Goal: Task Accomplishment & Management: Use online tool/utility

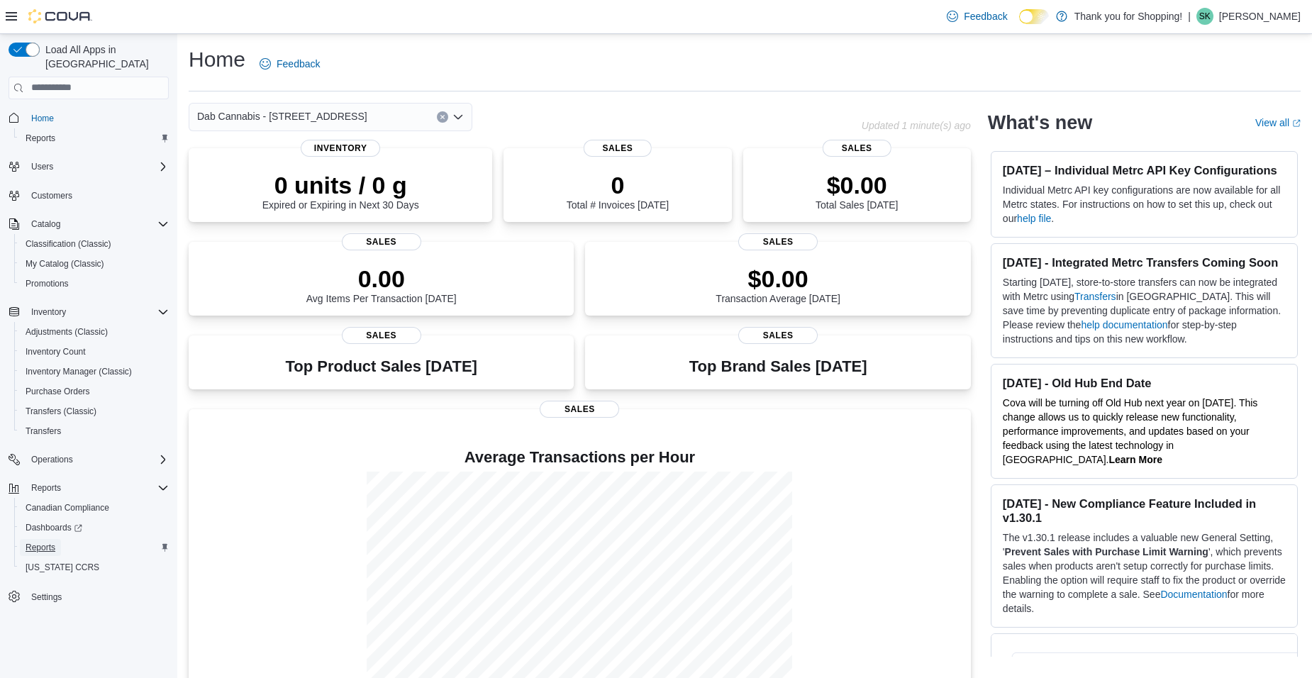
click at [50, 542] on span "Reports" at bounding box center [41, 547] width 30 height 11
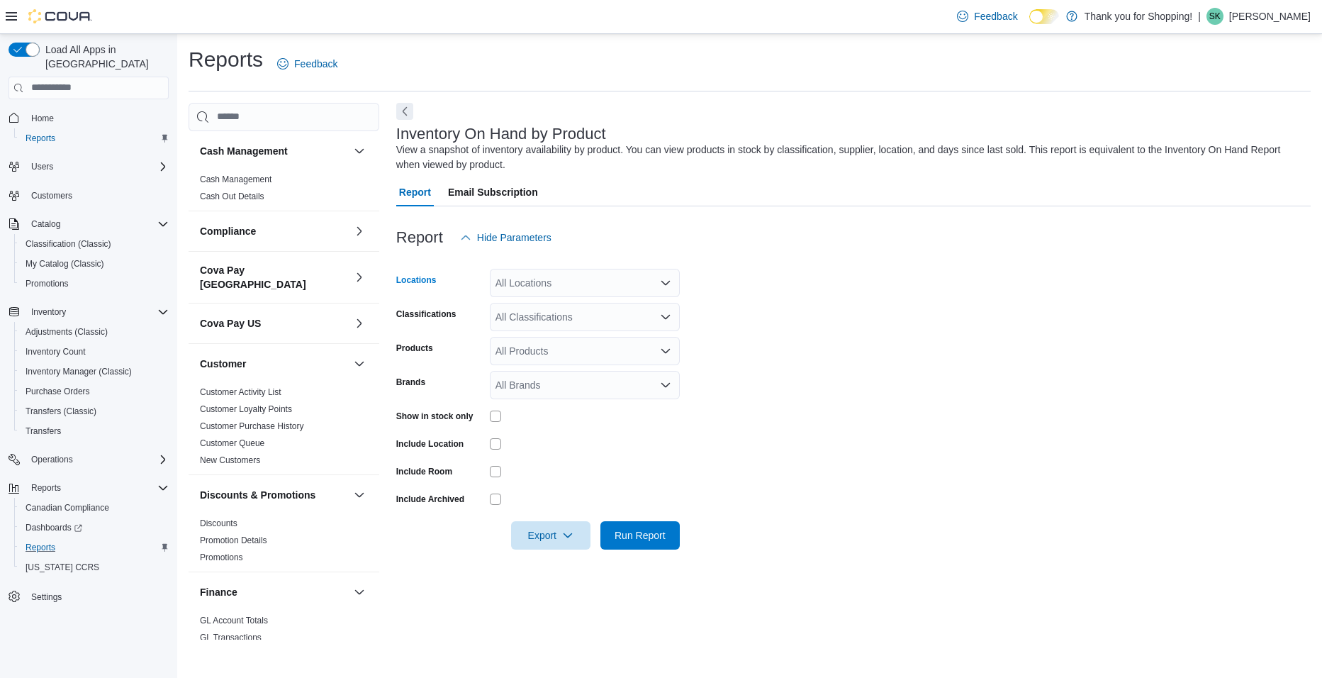
click at [557, 275] on div "All Locations" at bounding box center [585, 283] width 190 height 28
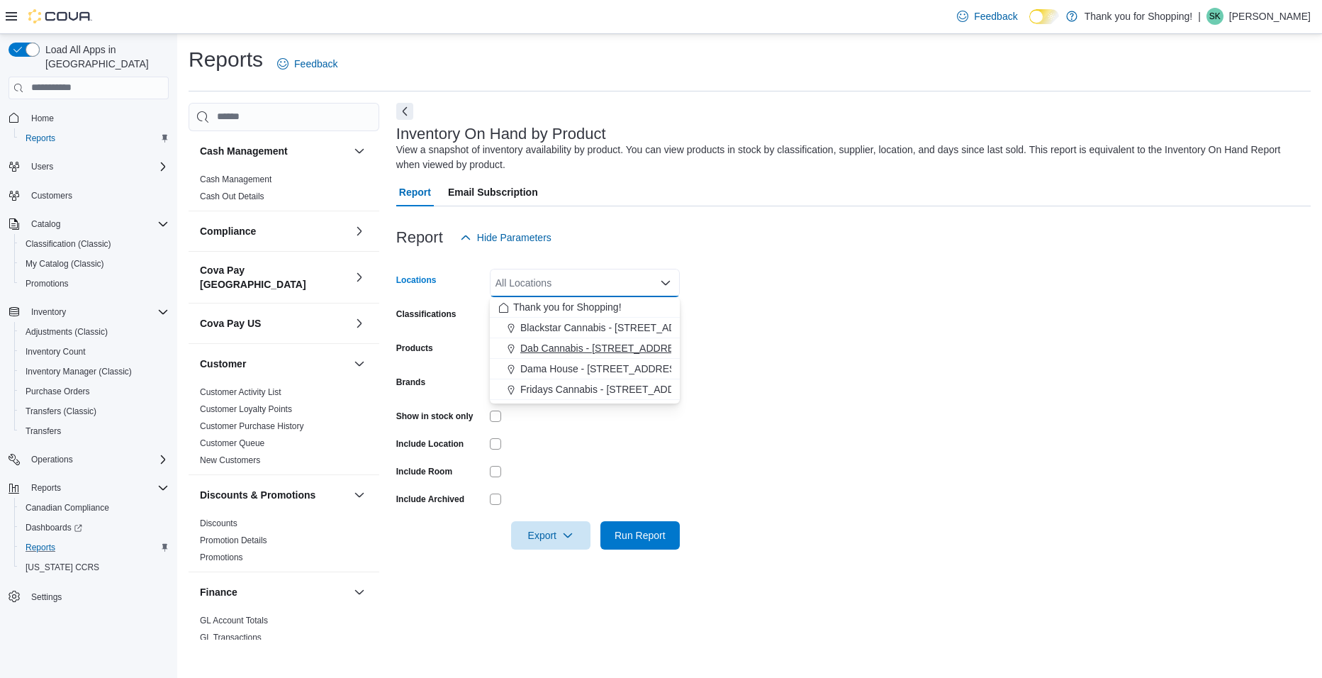
click at [568, 347] on span "Dab Cannabis - 3481 Falconbridge Hwy" at bounding box center [605, 348] width 170 height 14
click at [777, 393] on form "Locations Dab Cannabis - 3481 Falconbridge Hwy Combo box. Selected. Dab Cannabi…" at bounding box center [853, 401] width 915 height 298
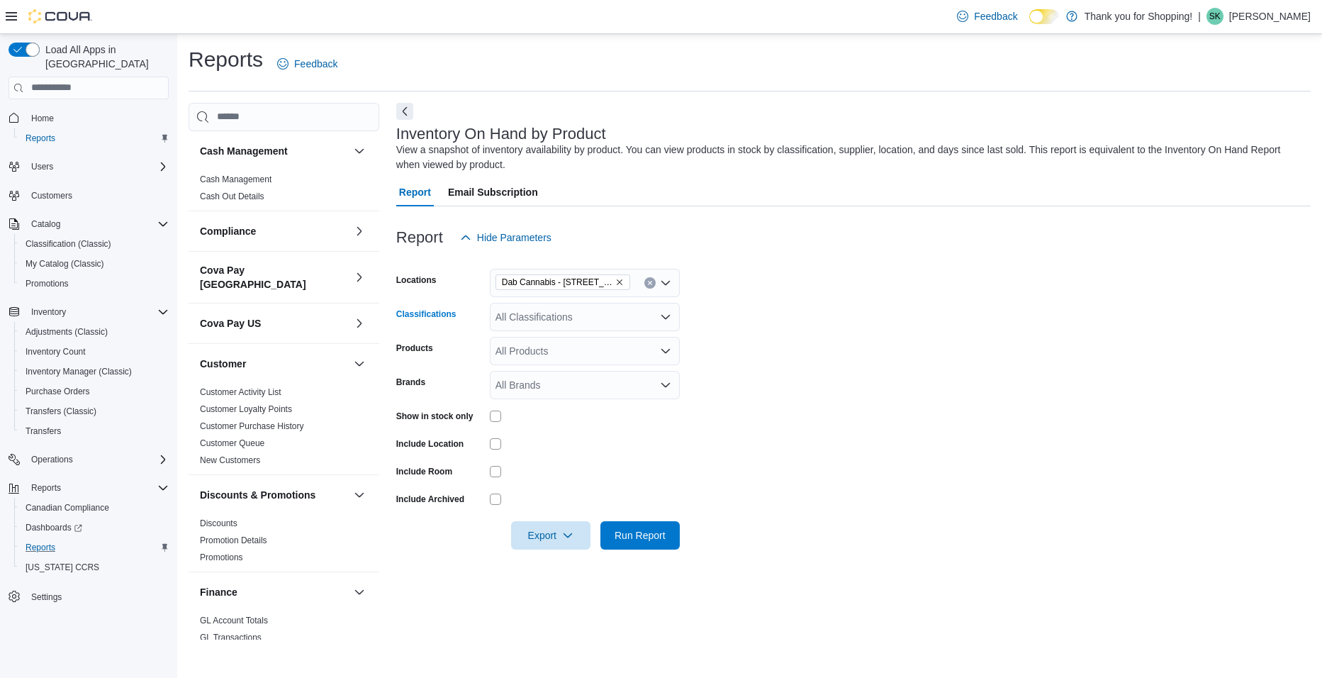
click at [526, 320] on div "All Classifications" at bounding box center [585, 317] width 190 height 28
click at [541, 362] on span "Flower" at bounding box center [535, 361] width 30 height 14
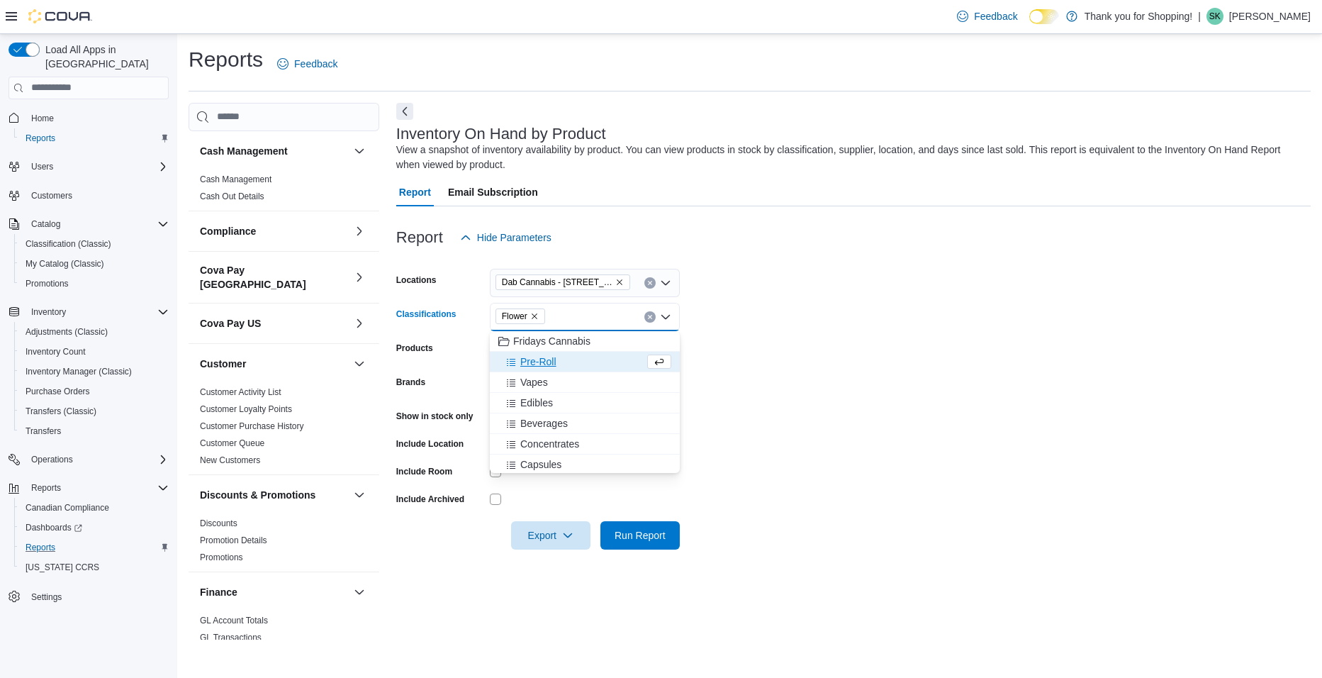
click at [541, 362] on span "Pre-Roll" at bounding box center [538, 361] width 36 height 14
click at [541, 362] on span "Vapes" at bounding box center [534, 361] width 28 height 14
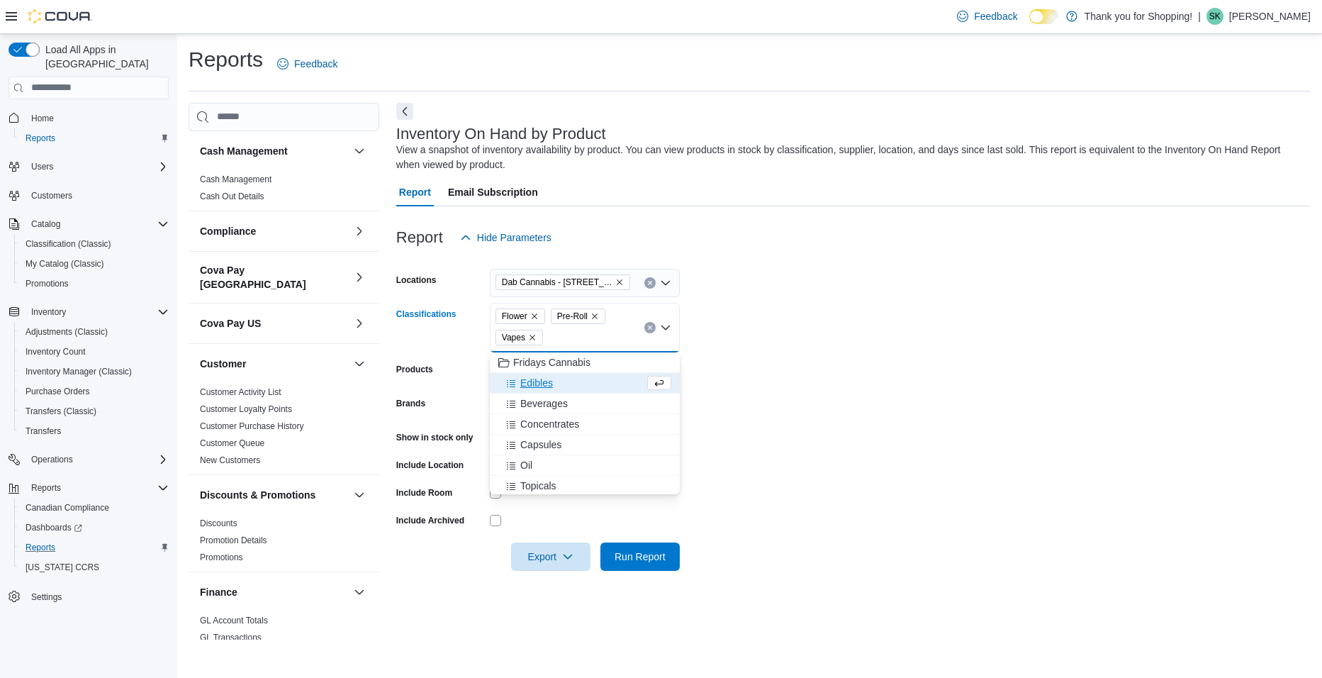
click at [538, 379] on span "Edibles" at bounding box center [536, 383] width 33 height 14
click at [537, 381] on span "Beverages" at bounding box center [544, 383] width 48 height 14
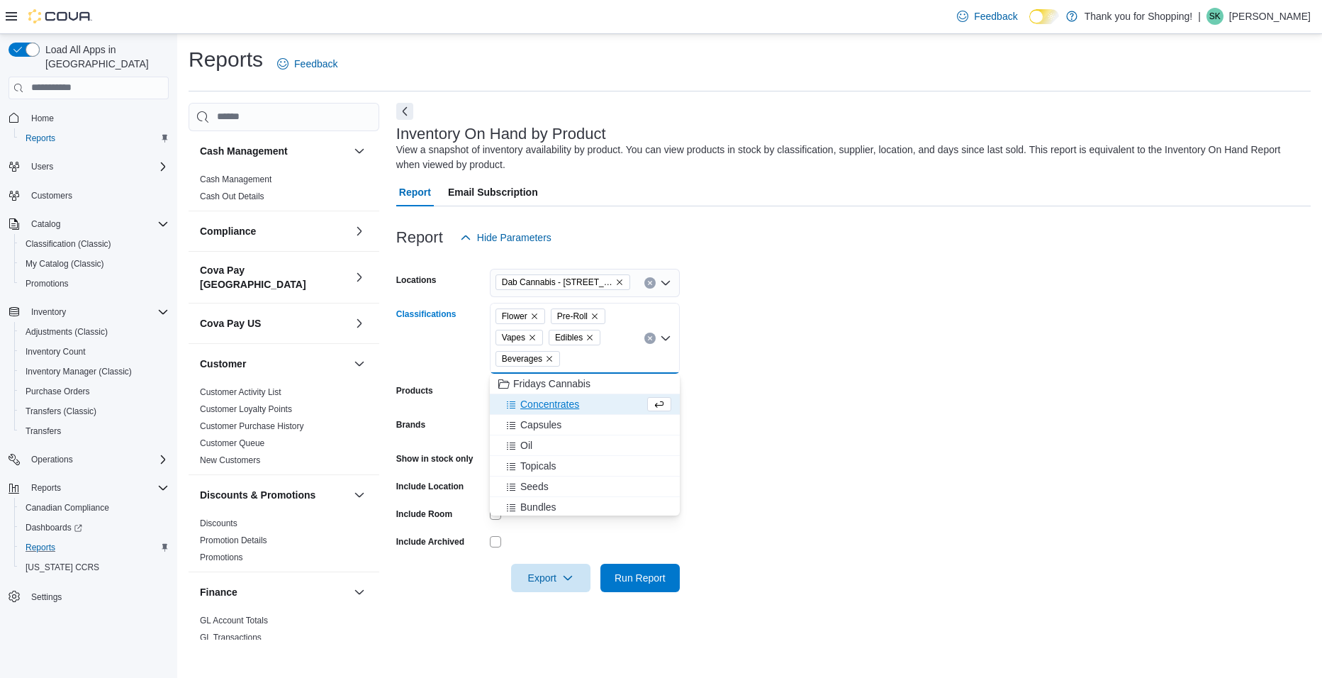
click at [533, 400] on span "Concentrates" at bounding box center [549, 404] width 59 height 14
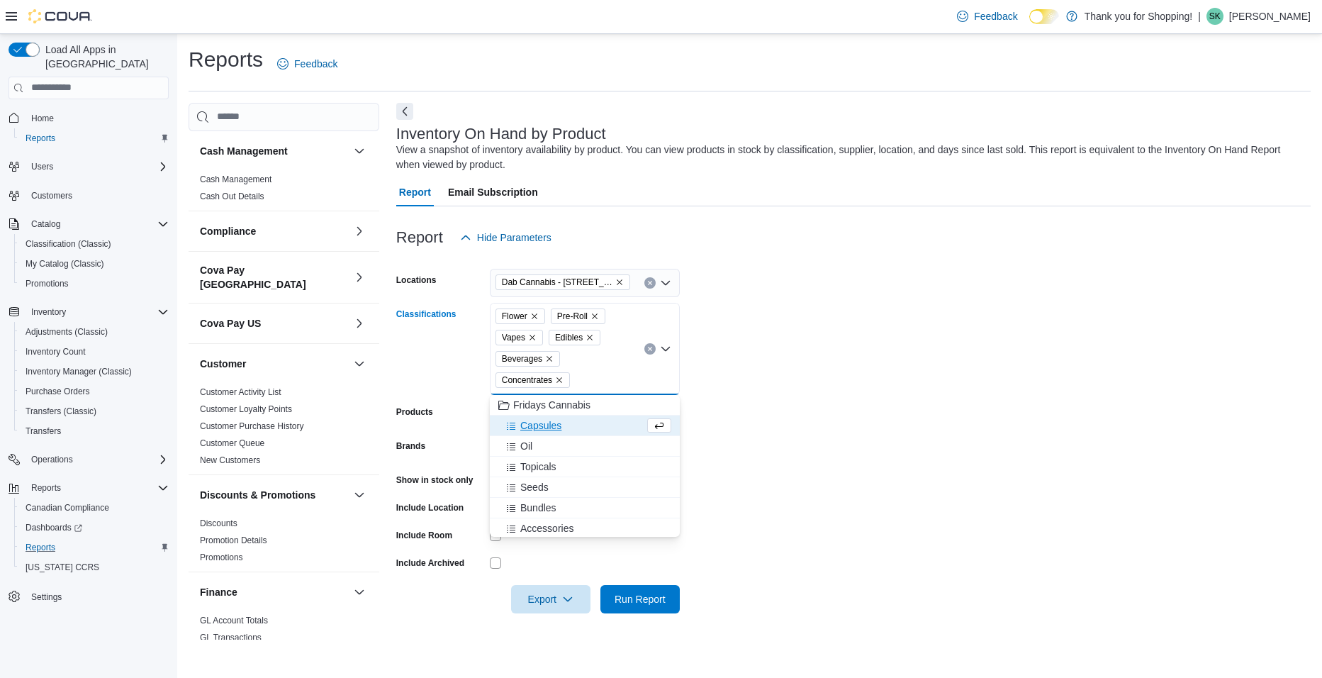
click at [530, 430] on span "Capsules" at bounding box center [540, 425] width 41 height 14
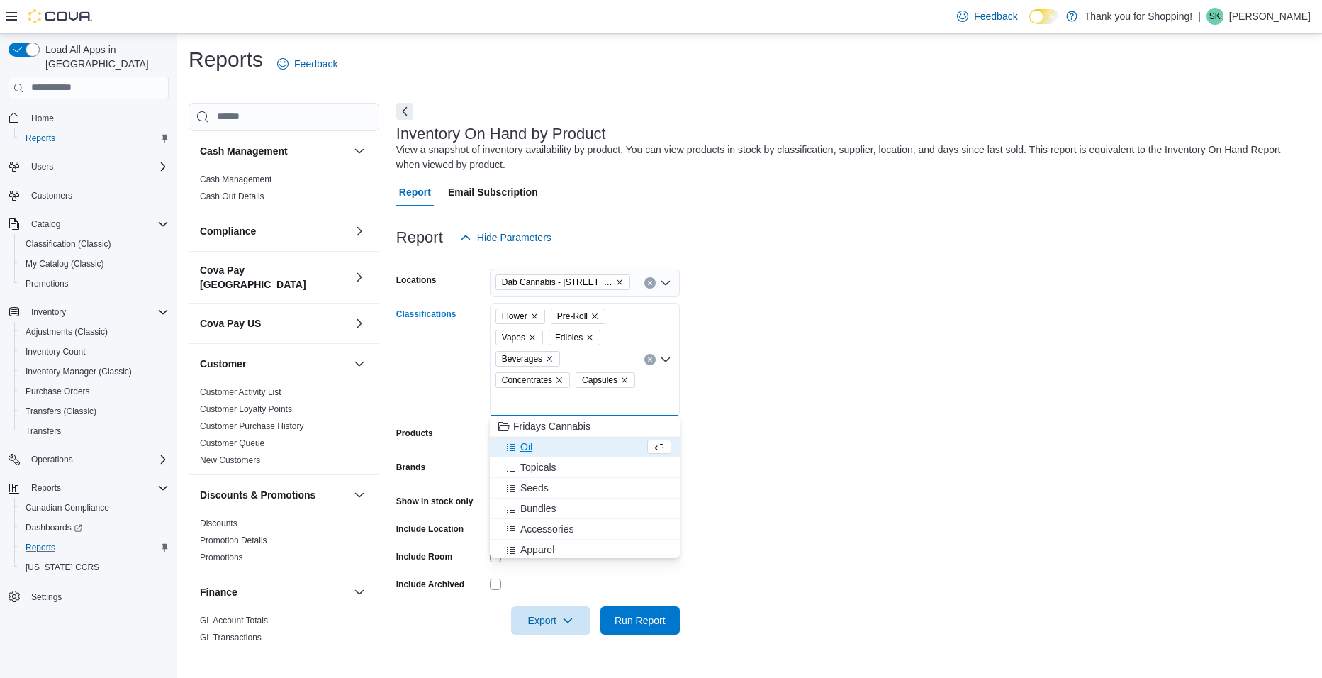
click at [529, 445] on span "Oil" at bounding box center [526, 447] width 12 height 14
click at [529, 449] on span "Topicals" at bounding box center [538, 447] width 36 height 14
click at [529, 449] on span "Seeds" at bounding box center [534, 447] width 28 height 14
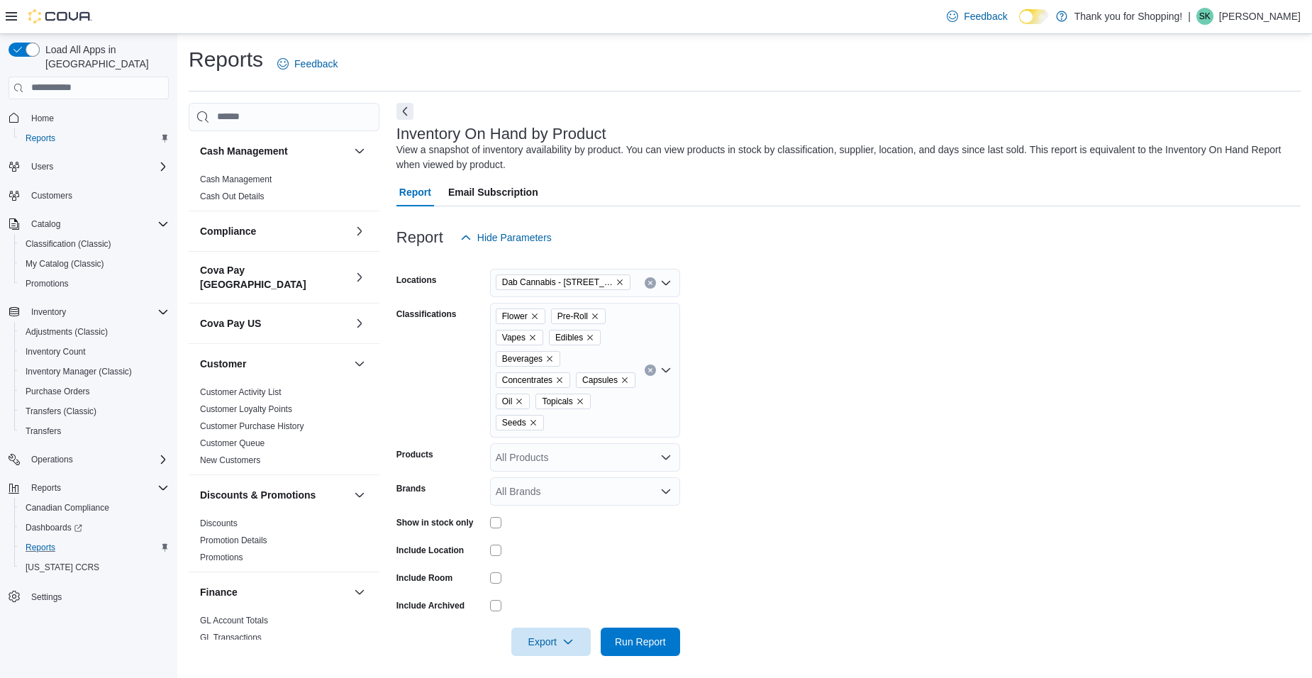
click at [806, 449] on form "Locations Dab Cannabis - 3481 Falconbridge Hwy Classifications Flower Pre-Roll …" at bounding box center [848, 454] width 904 height 404
click at [608, 636] on button "Run Report" at bounding box center [640, 641] width 79 height 28
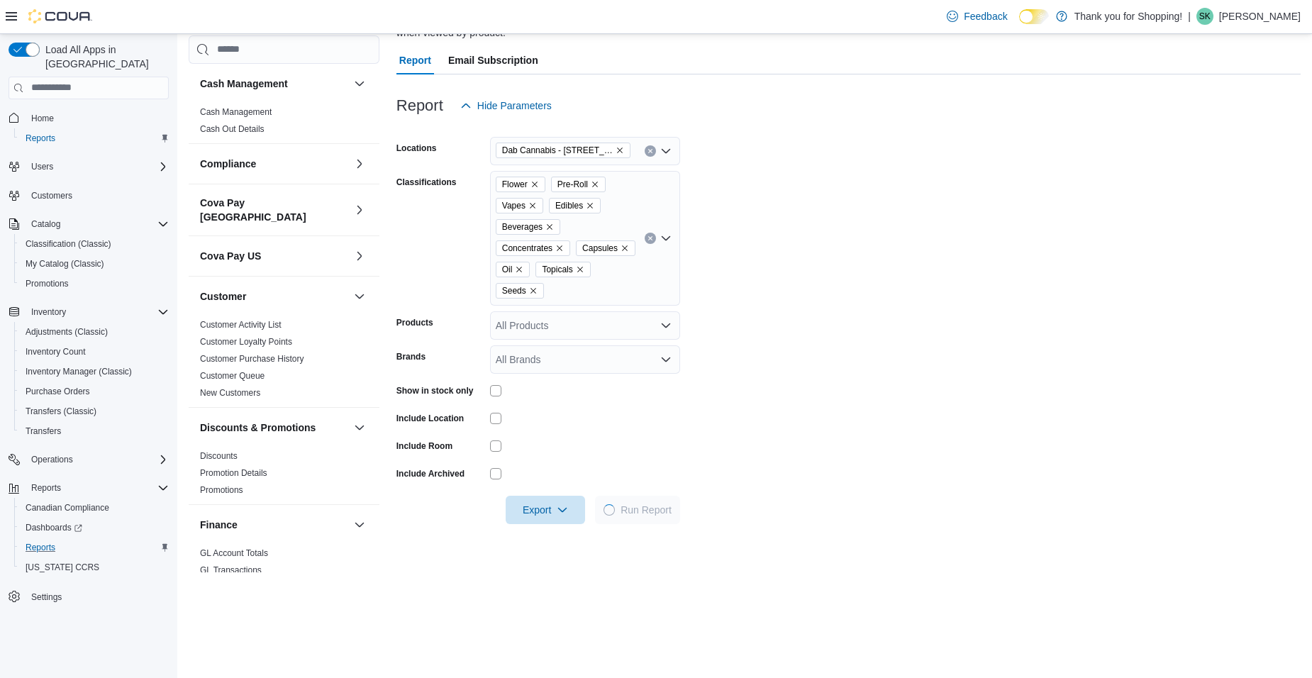
scroll to position [142, 0]
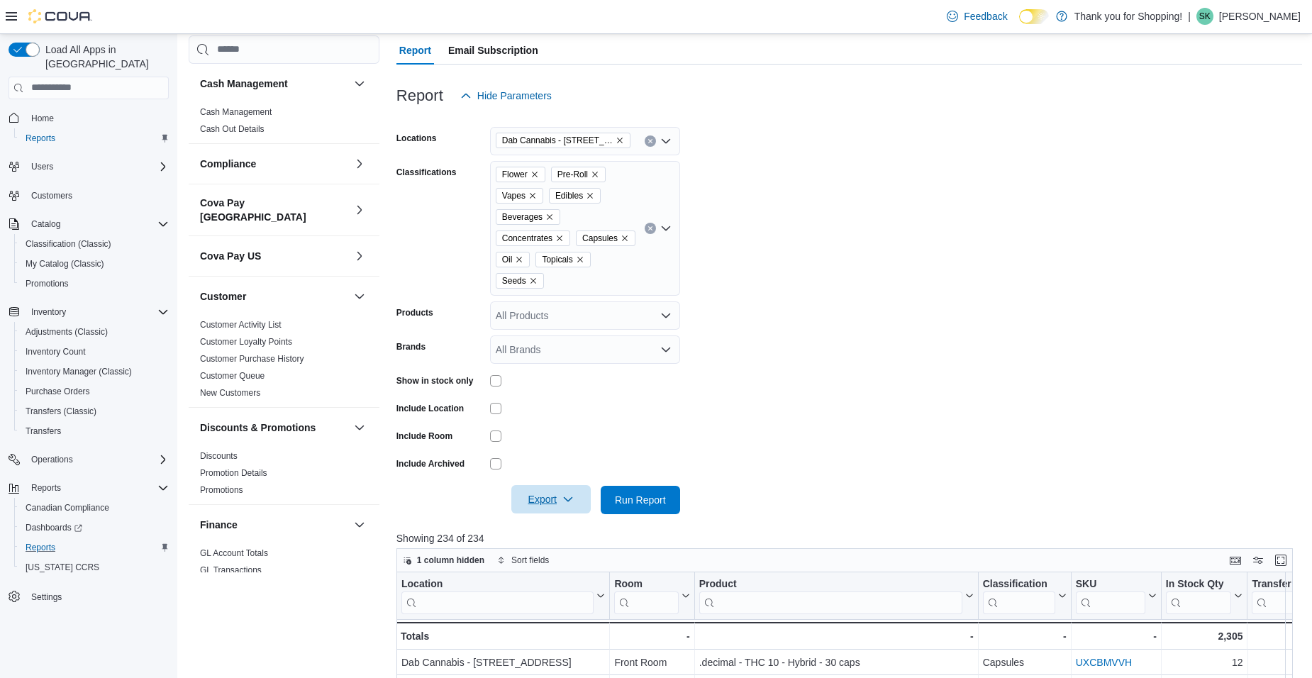
click at [545, 499] on span "Export" at bounding box center [551, 499] width 62 height 28
click at [548, 524] on span "Export to Excel" at bounding box center [553, 528] width 64 height 11
